Goal: Check status: Check status

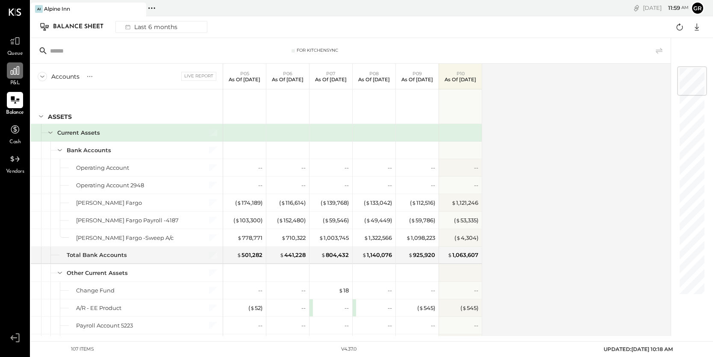
click at [17, 72] on icon at bounding box center [14, 70] width 11 height 11
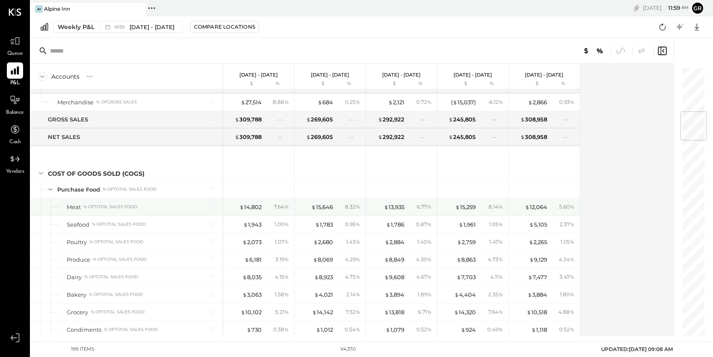
scroll to position [374, 0]
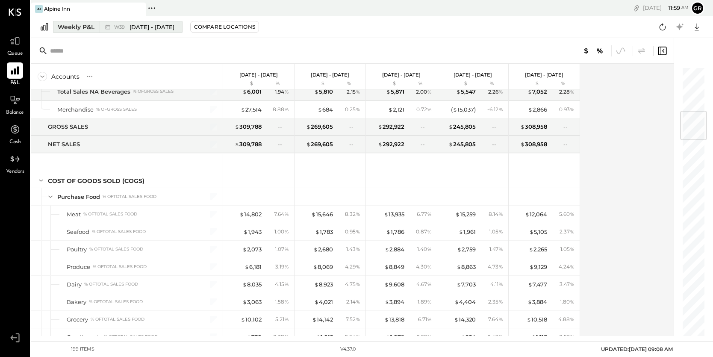
click at [84, 28] on div "Weekly P&L" at bounding box center [76, 27] width 37 height 9
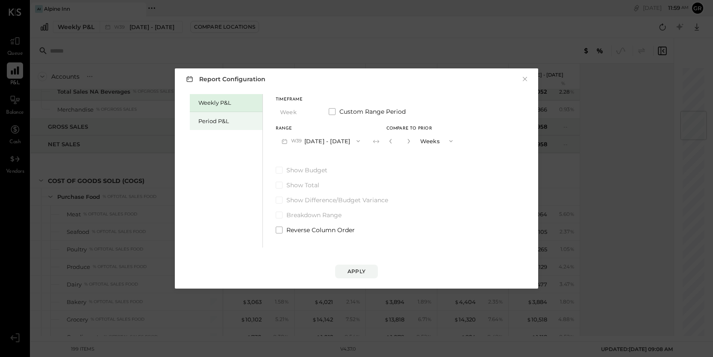
click at [213, 122] on div "Period P&L" at bounding box center [228, 121] width 60 height 8
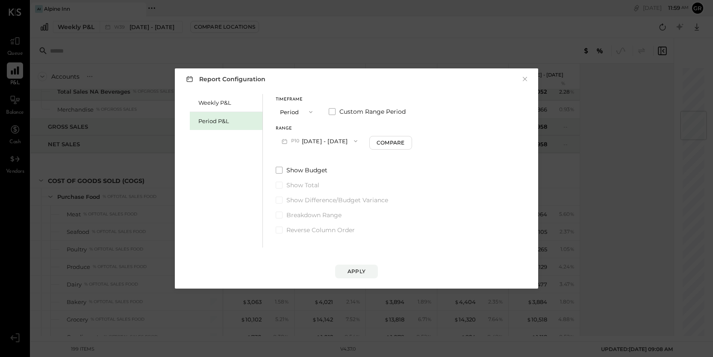
click at [356, 143] on button "P10 [DATE] - [DATE]" at bounding box center [320, 141] width 88 height 16
click at [329, 159] on span "[DATE] - [DATE]" at bounding box center [316, 159] width 41 height 7
click at [357, 268] on div "Apply" at bounding box center [357, 271] width 18 height 7
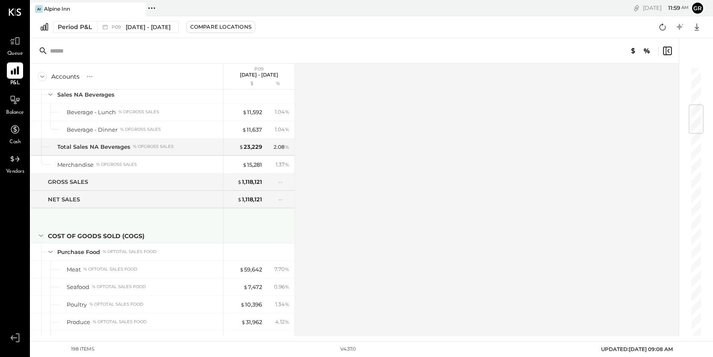
scroll to position [319, 0]
